Goal: Information Seeking & Learning: Learn about a topic

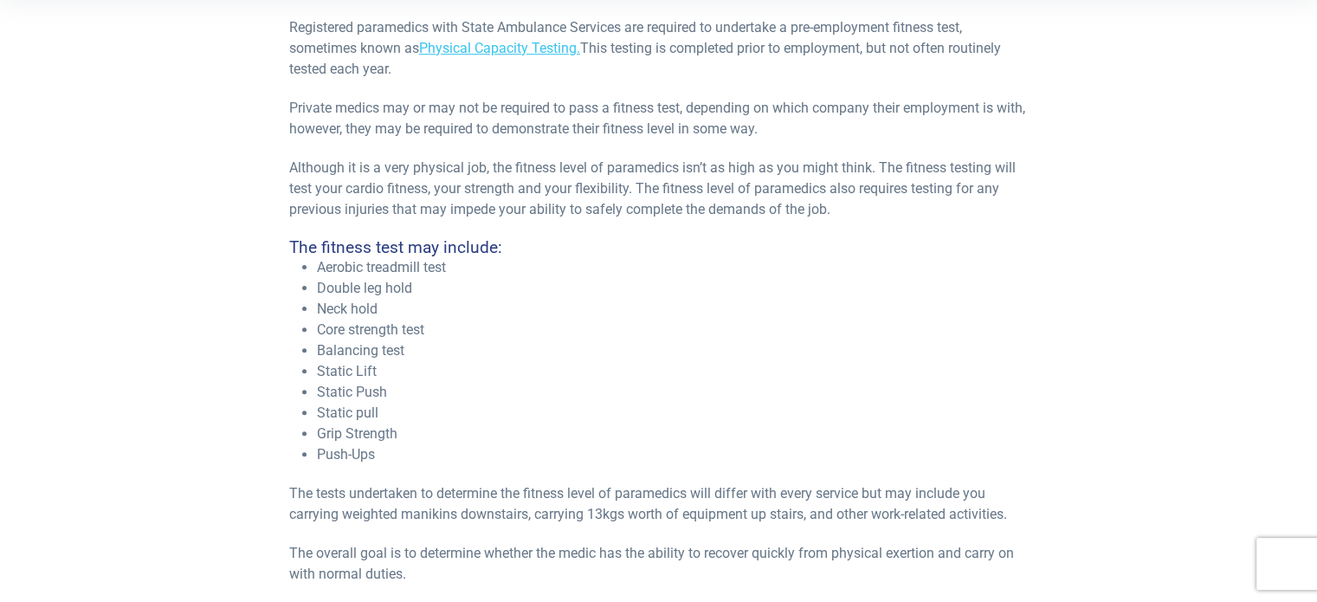
scroll to position [495, 0]
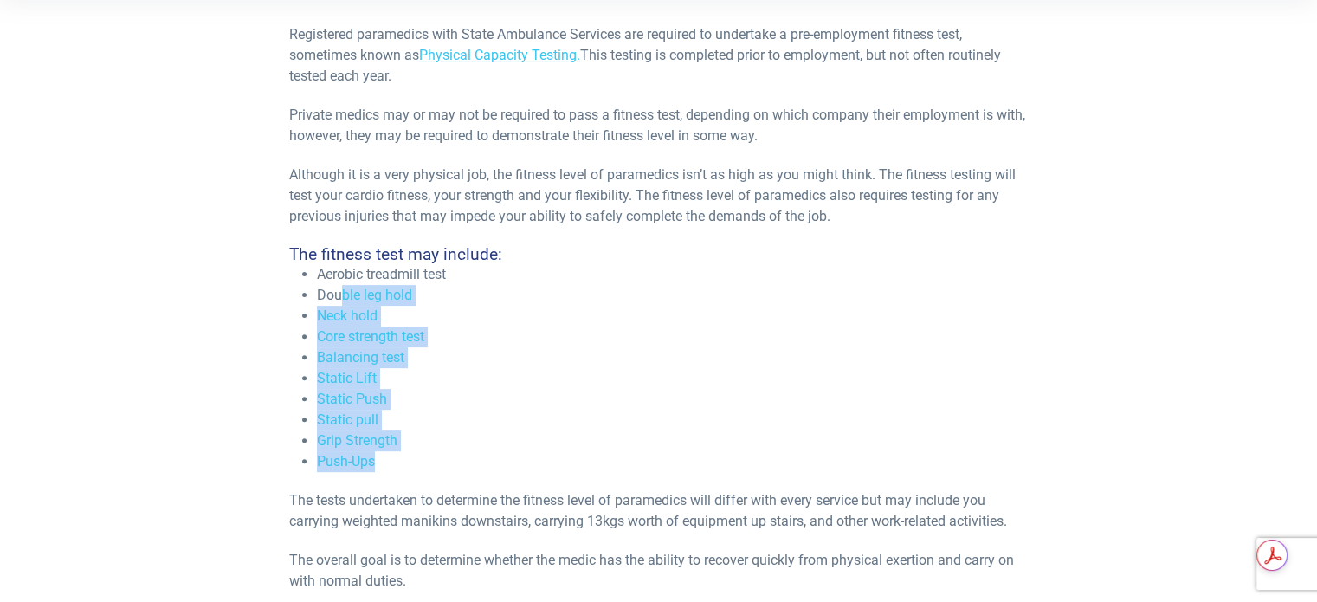
drag, startPoint x: 380, startPoint y: 461, endPoint x: 371, endPoint y: 249, distance: 211.5
click at [364, 261] on div "So you want to become a Paramedic, but you’re wondering if you are fit enough? …" at bounding box center [658, 459] width 739 height 1178
click at [532, 52] on link "Physical Capacity Testing." at bounding box center [499, 55] width 161 height 16
click at [452, 459] on li "Push-Ups" at bounding box center [672, 461] width 711 height 21
drag, startPoint x: 397, startPoint y: 473, endPoint x: 298, endPoint y: 276, distance: 220.4
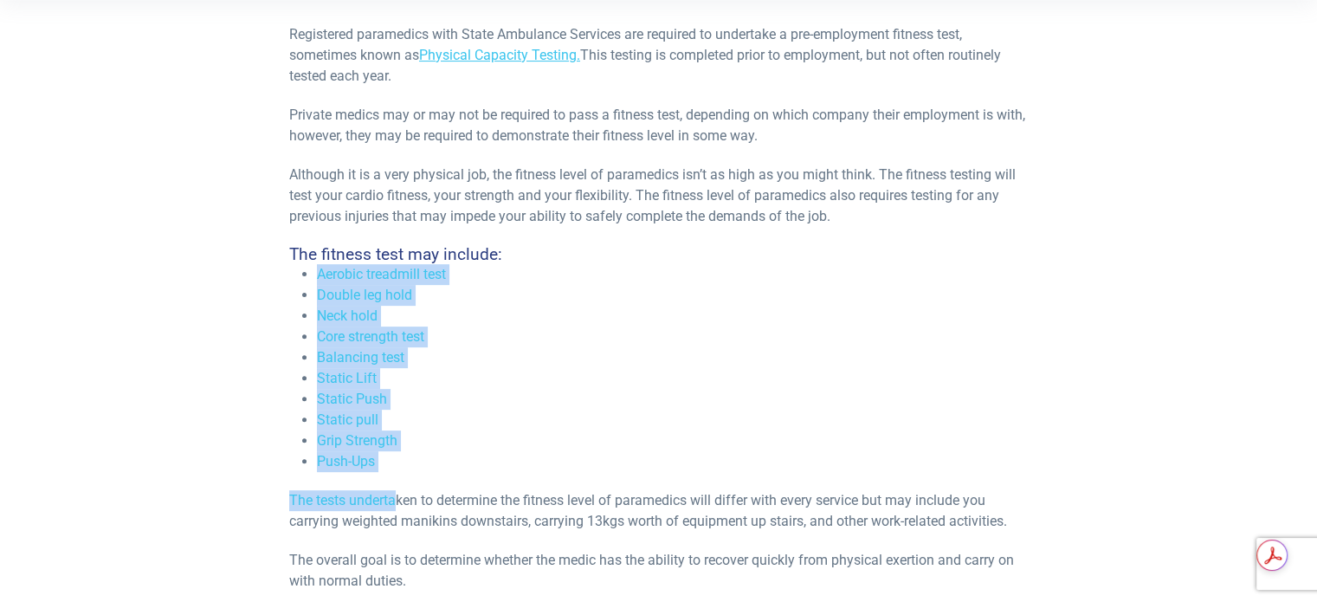
click at [298, 276] on div "So you want to become a Paramedic, but you’re wondering if you are fit enough? …" at bounding box center [658, 459] width 739 height 1178
copy div "Aerobic treadmill test Double leg hold Neck hold Core strength test Balancing t…"
click at [664, 309] on li "Neck hold" at bounding box center [672, 316] width 711 height 21
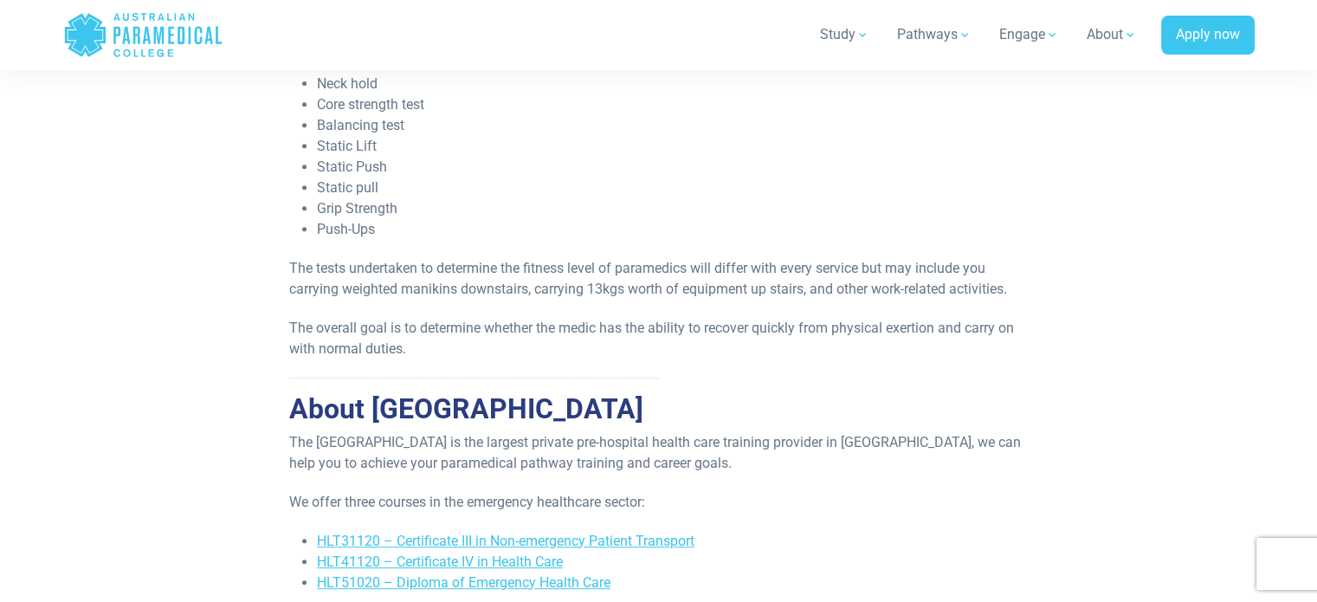
scroll to position [741, 0]
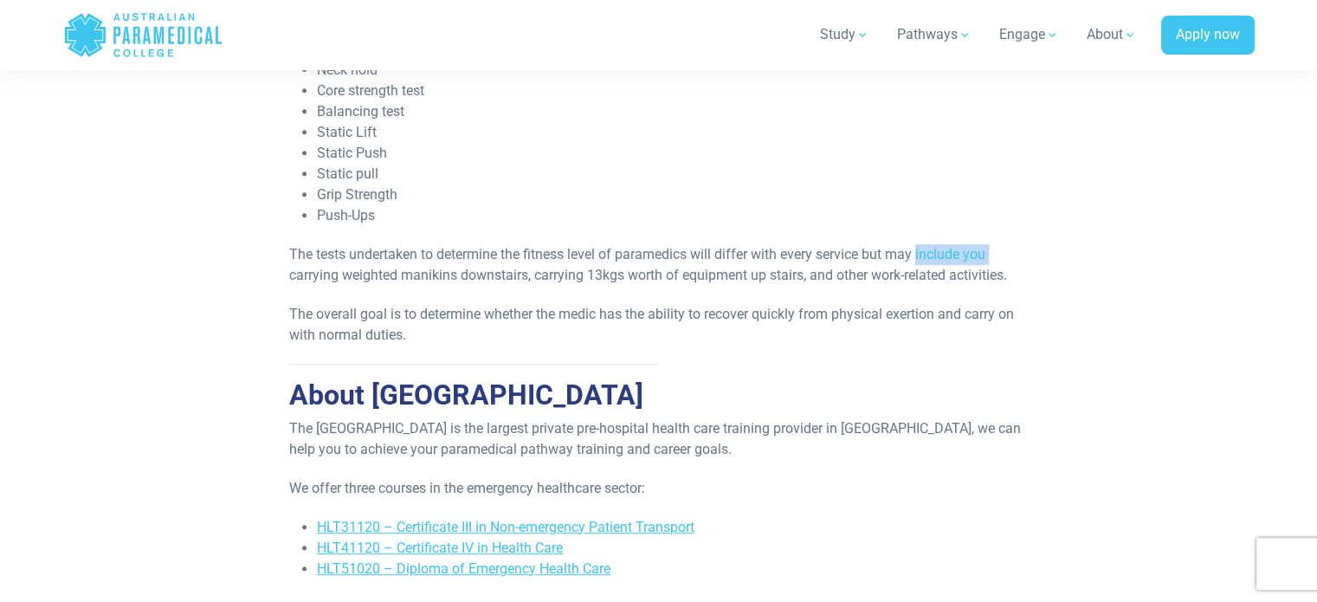
drag, startPoint x: 291, startPoint y: 274, endPoint x: 772, endPoint y: 235, distance: 483.1
click at [921, 259] on p "The tests undertaken to determine the fitness level of paramedics will differ w…" at bounding box center [658, 265] width 739 height 42
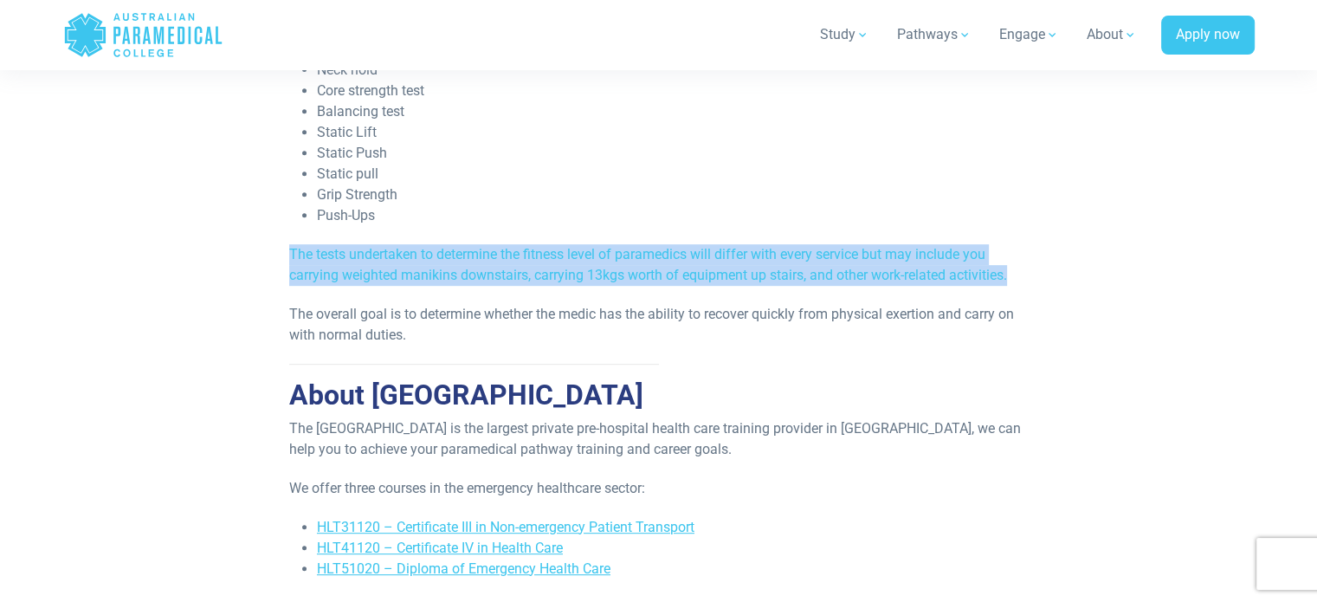
drag, startPoint x: 290, startPoint y: 257, endPoint x: 1055, endPoint y: 273, distance: 764.8
click at [1055, 273] on div "So you want to become a Paramedic, but you’re wondering if you are fit enough? …" at bounding box center [658, 299] width 1013 height 1351
copy p "The tests undertaken to determine the fitness level of paramedics will differ w…"
